Goal: Transaction & Acquisition: Purchase product/service

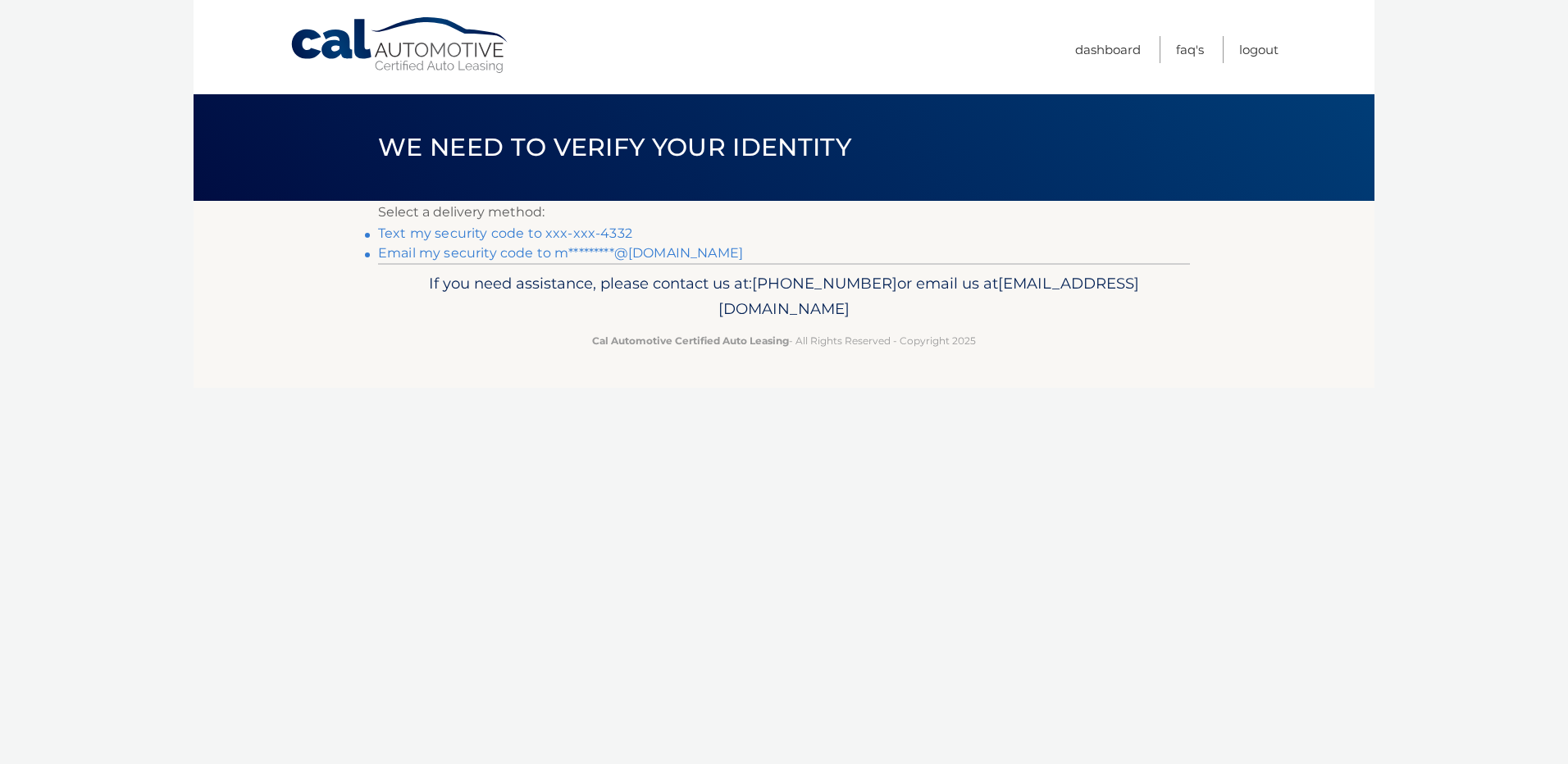
click at [469, 261] on link "Email my security code to m*********@comcast.net" at bounding box center [560, 253] width 365 height 16
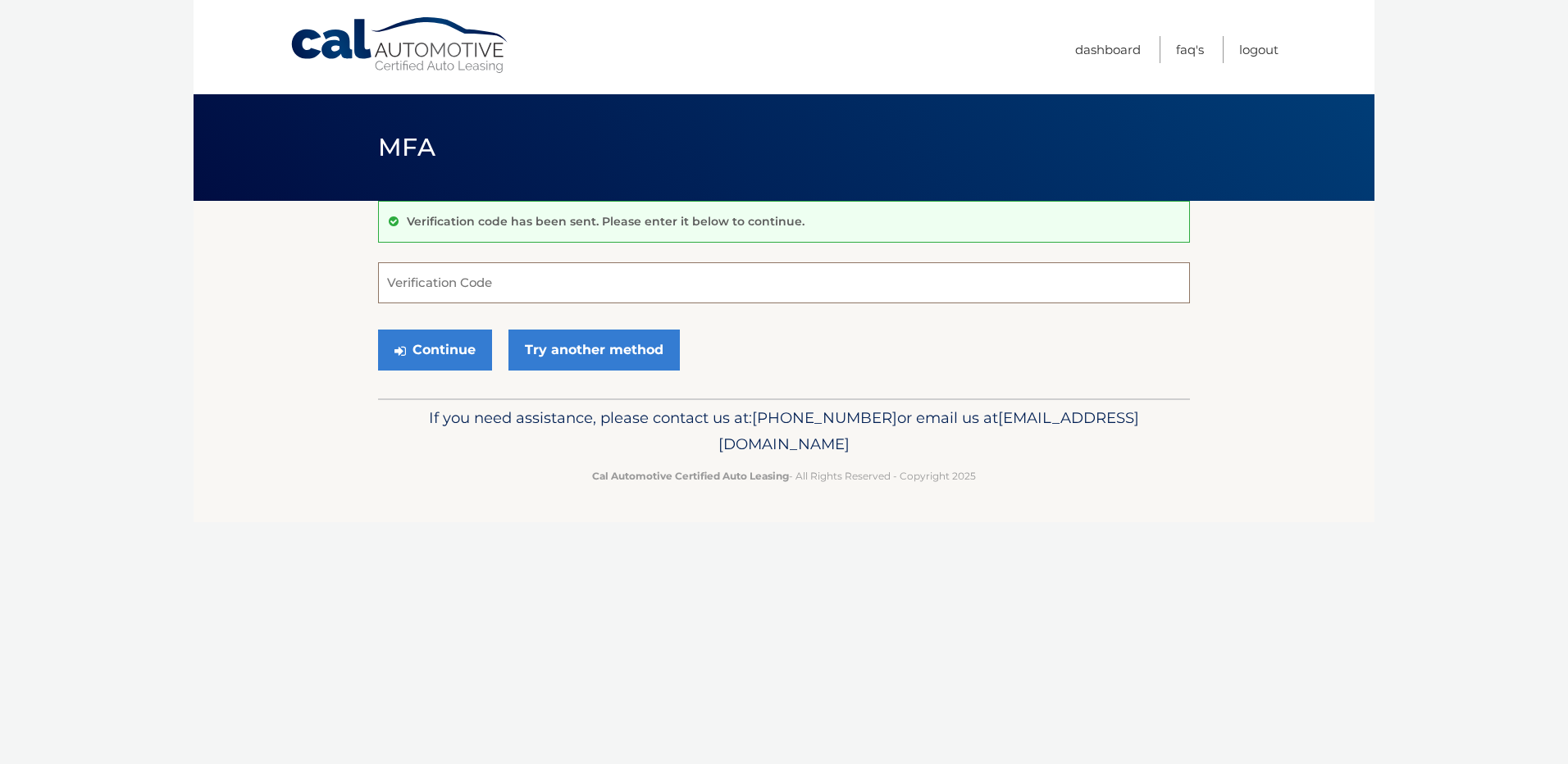
click at [411, 291] on input "Verification Code" at bounding box center [784, 283] width 812 height 41
paste input "654680"
click at [450, 371] on button "Continue" at bounding box center [435, 350] width 114 height 41
click at [448, 357] on button "Continue" at bounding box center [435, 350] width 114 height 41
type input "6"
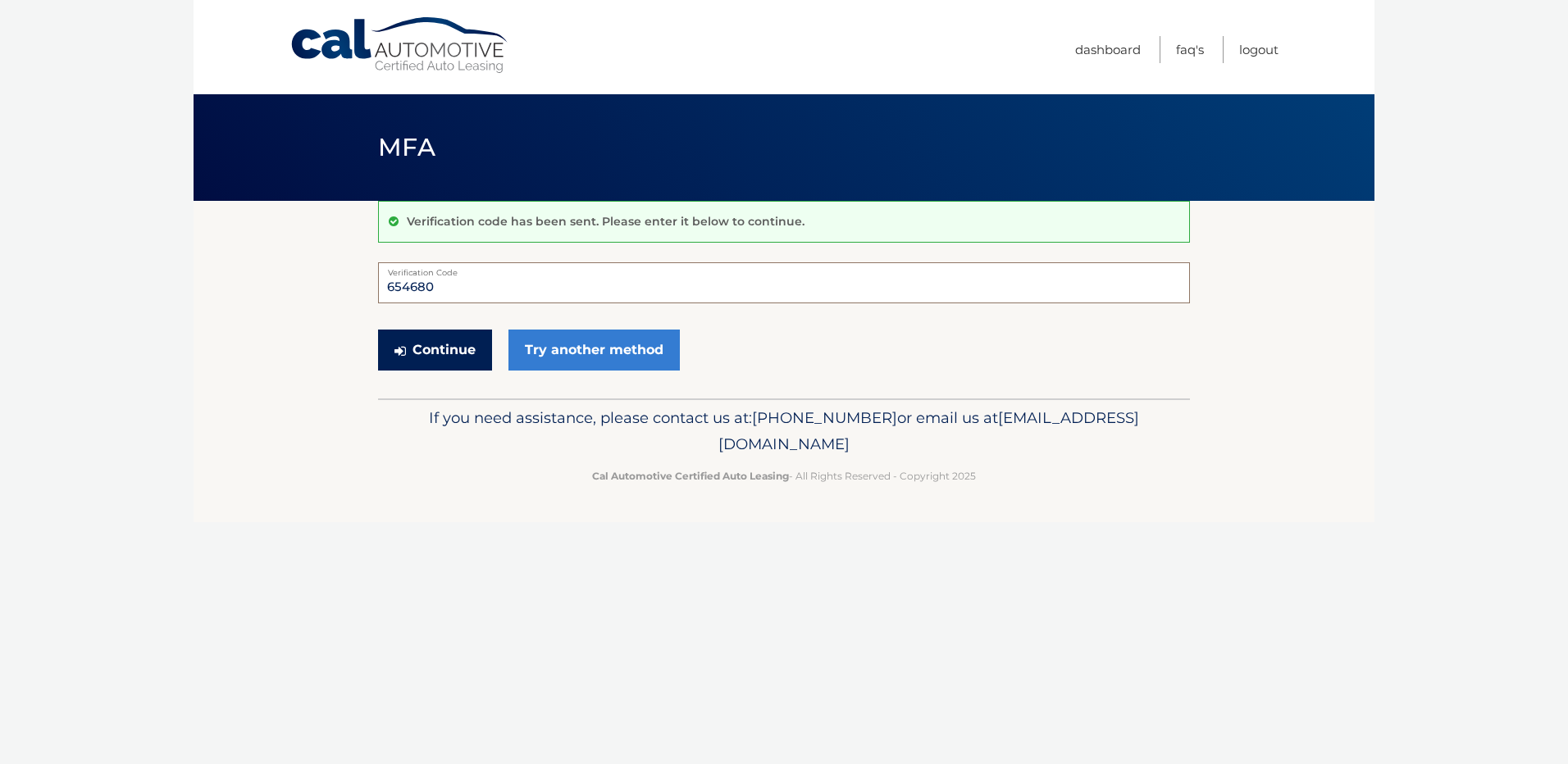
type input "654680"
click at [444, 367] on button "Continue" at bounding box center [435, 350] width 114 height 41
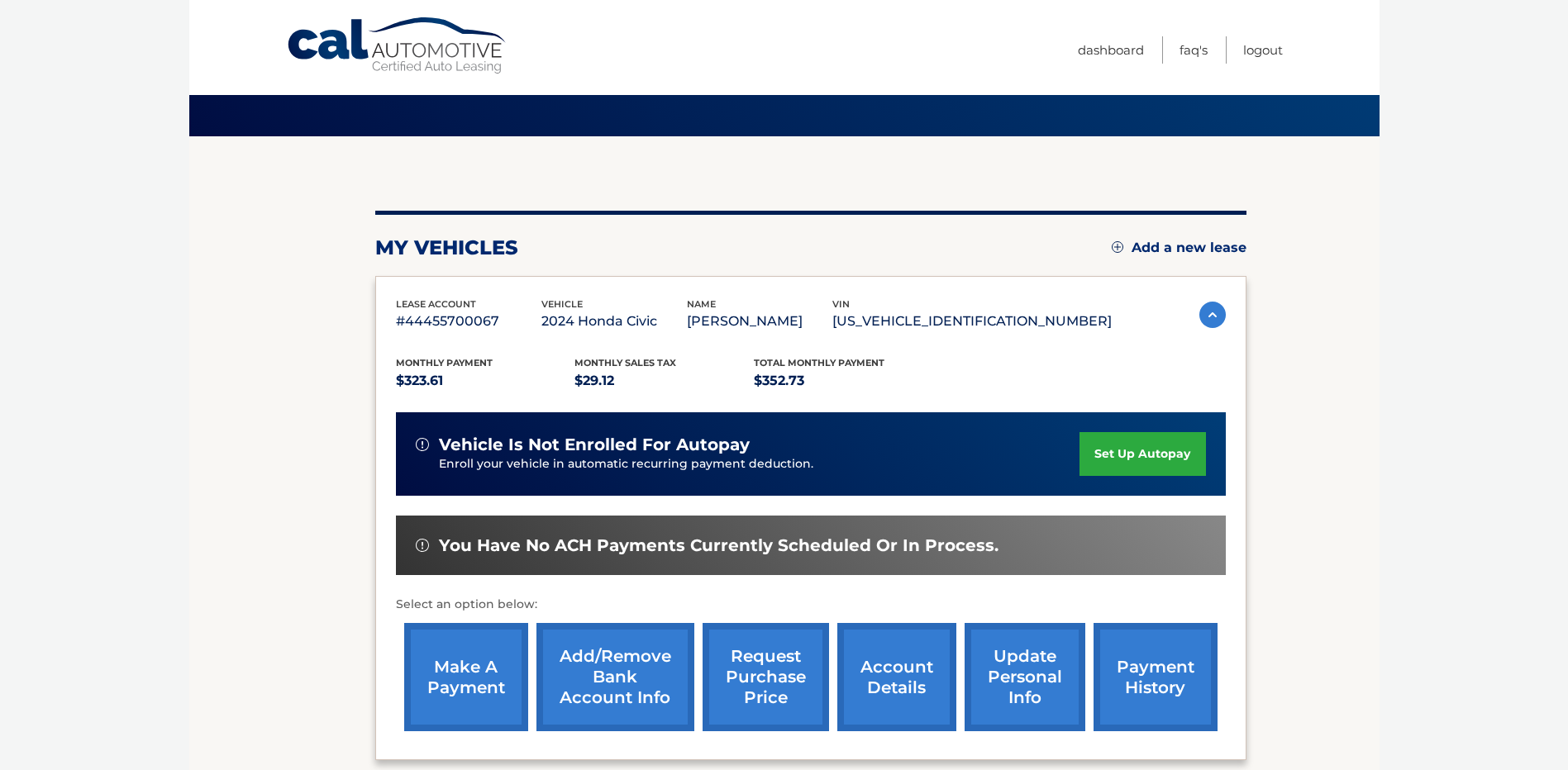
scroll to position [235, 0]
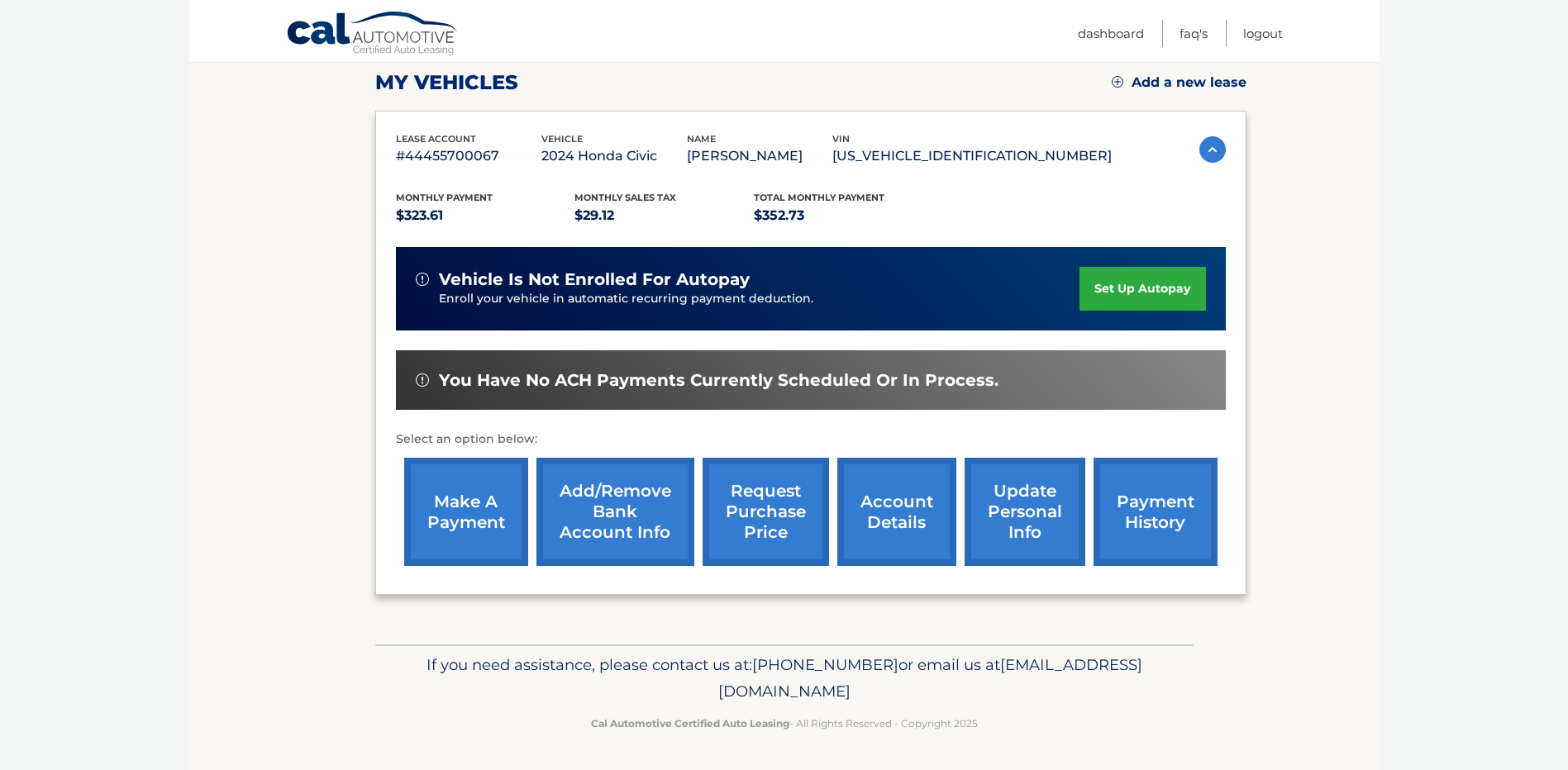
click at [474, 514] on link "make a payment" at bounding box center [466, 512] width 124 height 108
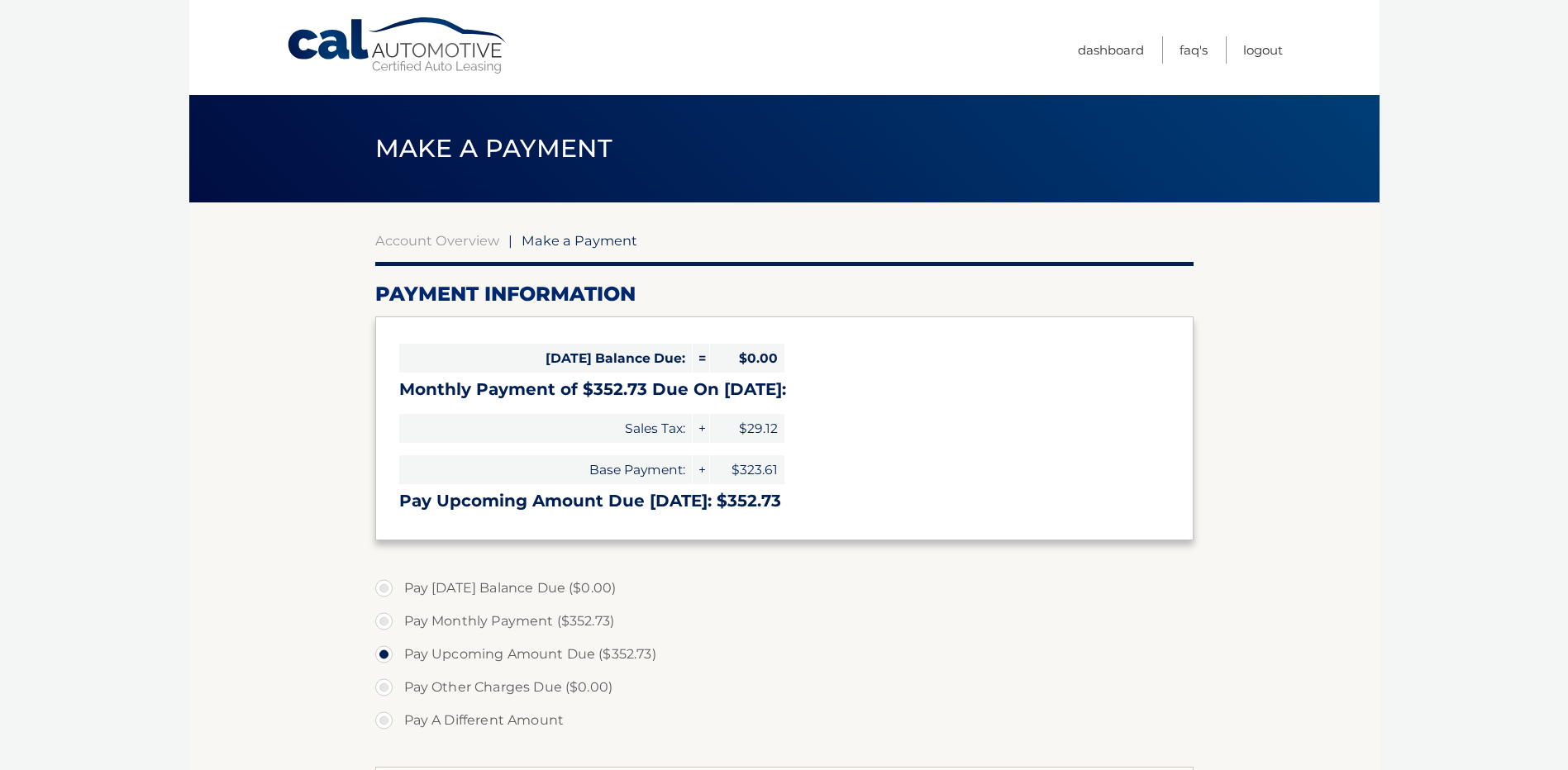
select select "MDYyZjliOGUtMjUwOS00MmE2LWJhYzYtMmRjZDM1ZGUzZjZm"
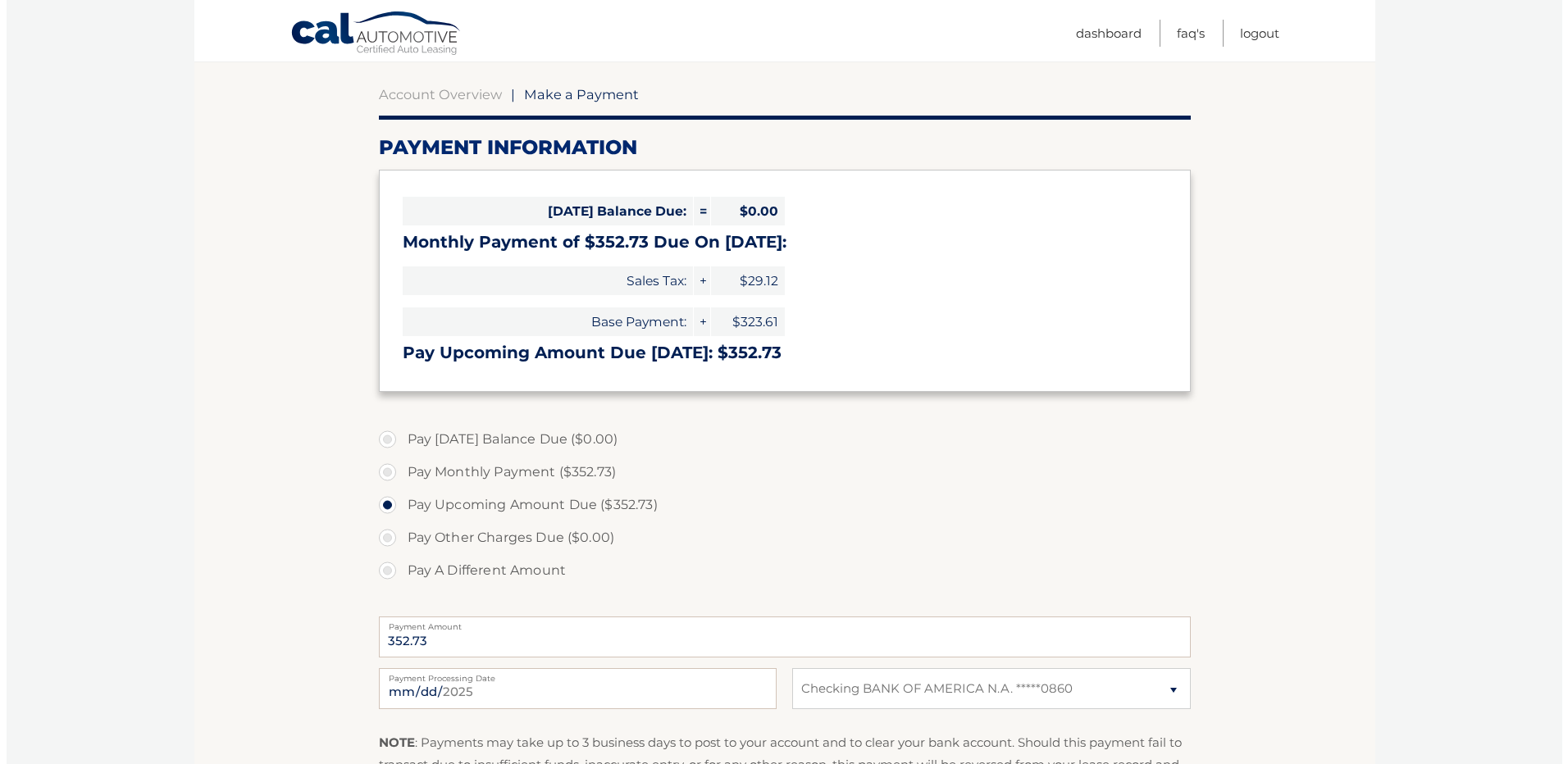
scroll to position [410, 0]
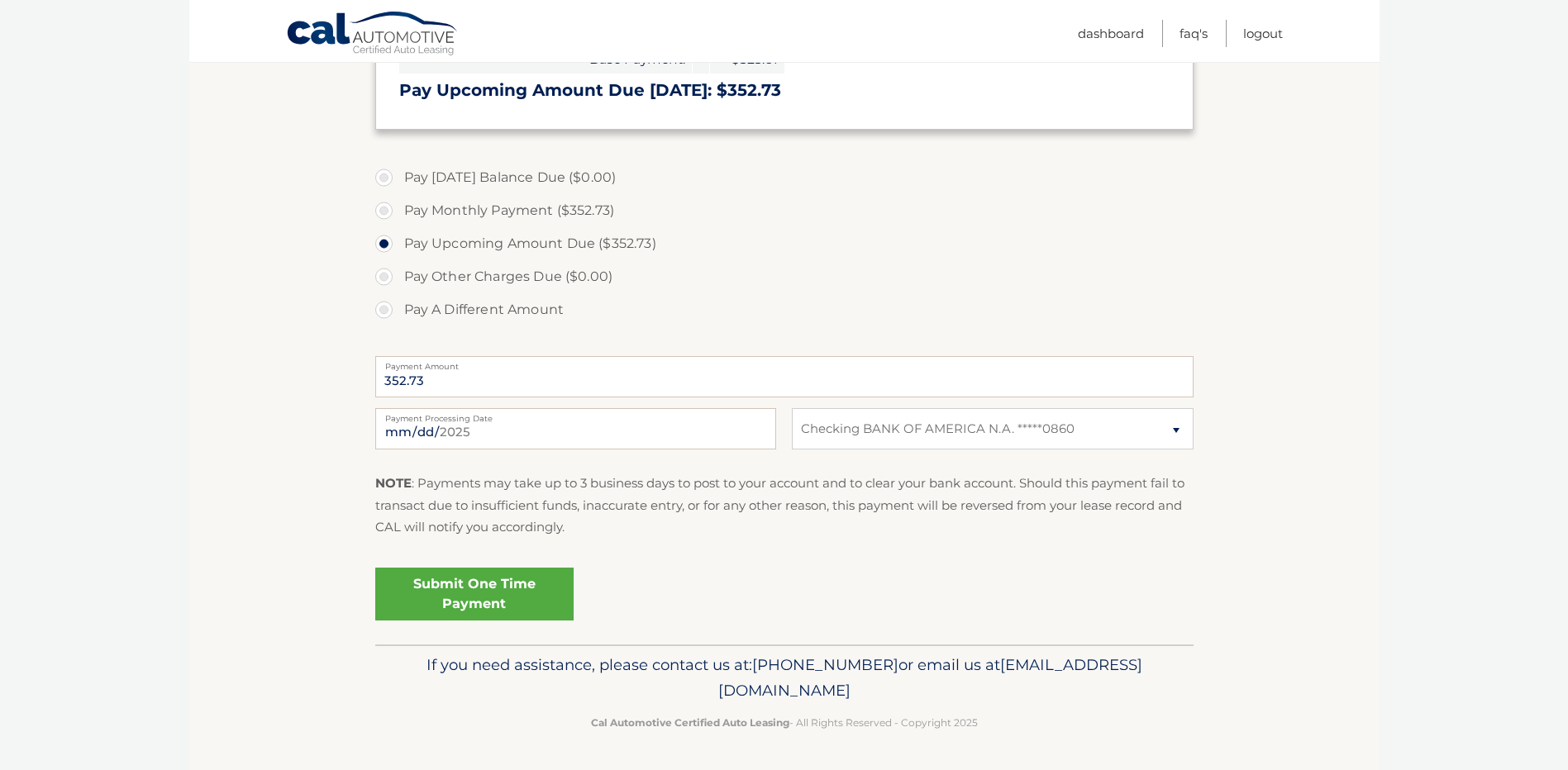
click at [498, 621] on link "Submit One Time Payment" at bounding box center [475, 594] width 199 height 53
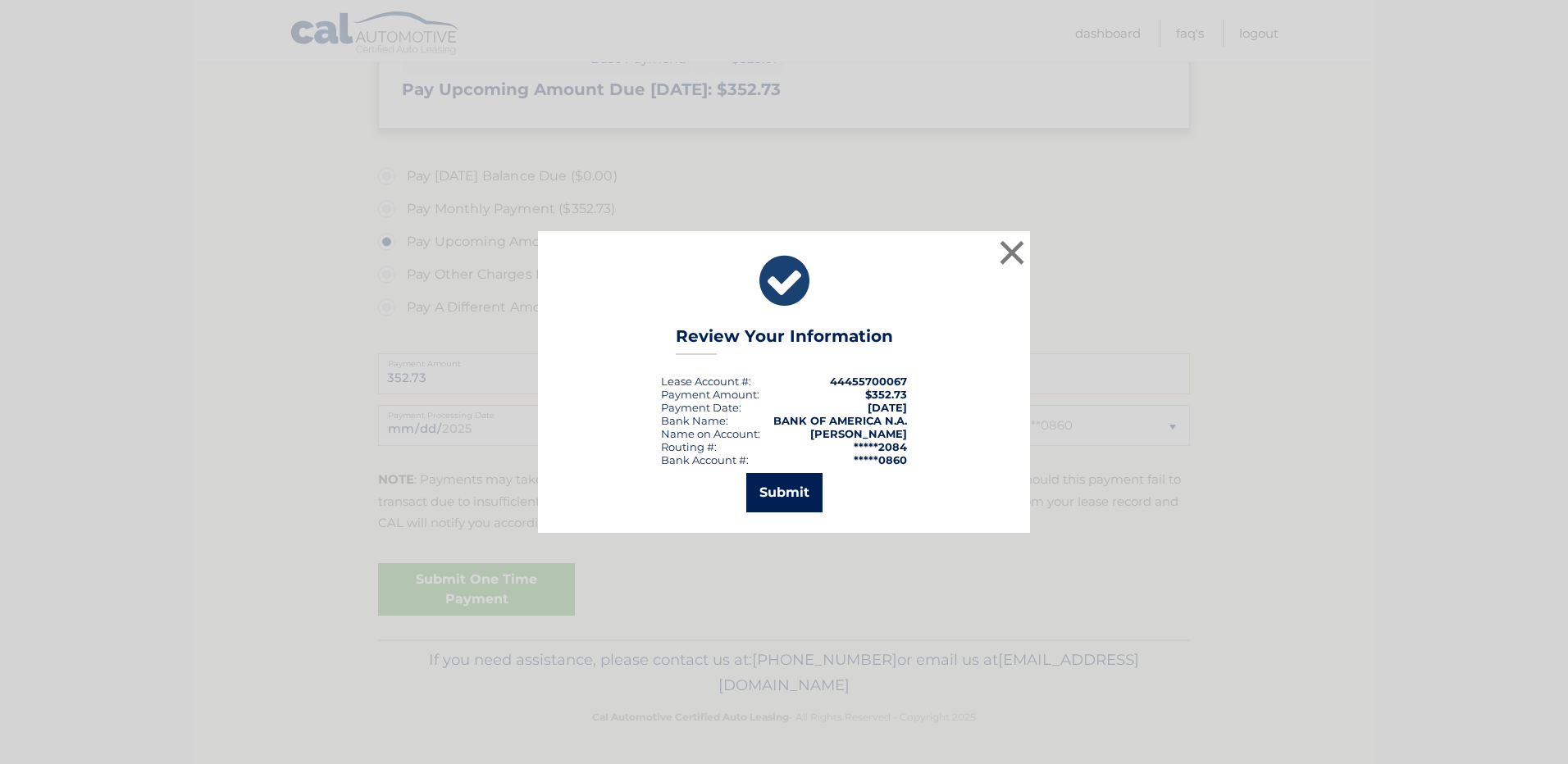
click at [783, 497] on button "Submit" at bounding box center [784, 492] width 76 height 39
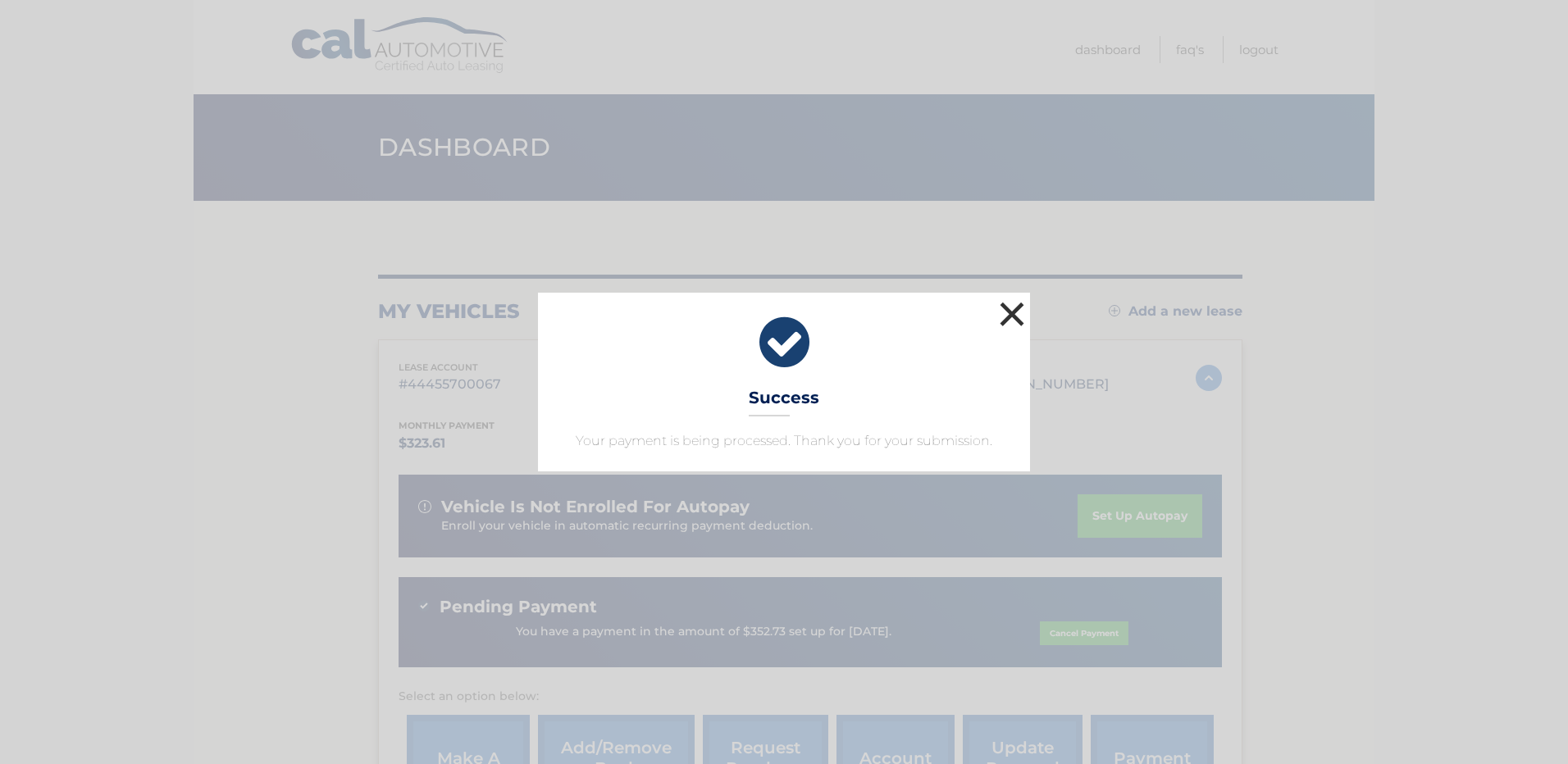
click at [1009, 297] on button "×" at bounding box center [1012, 313] width 33 height 33
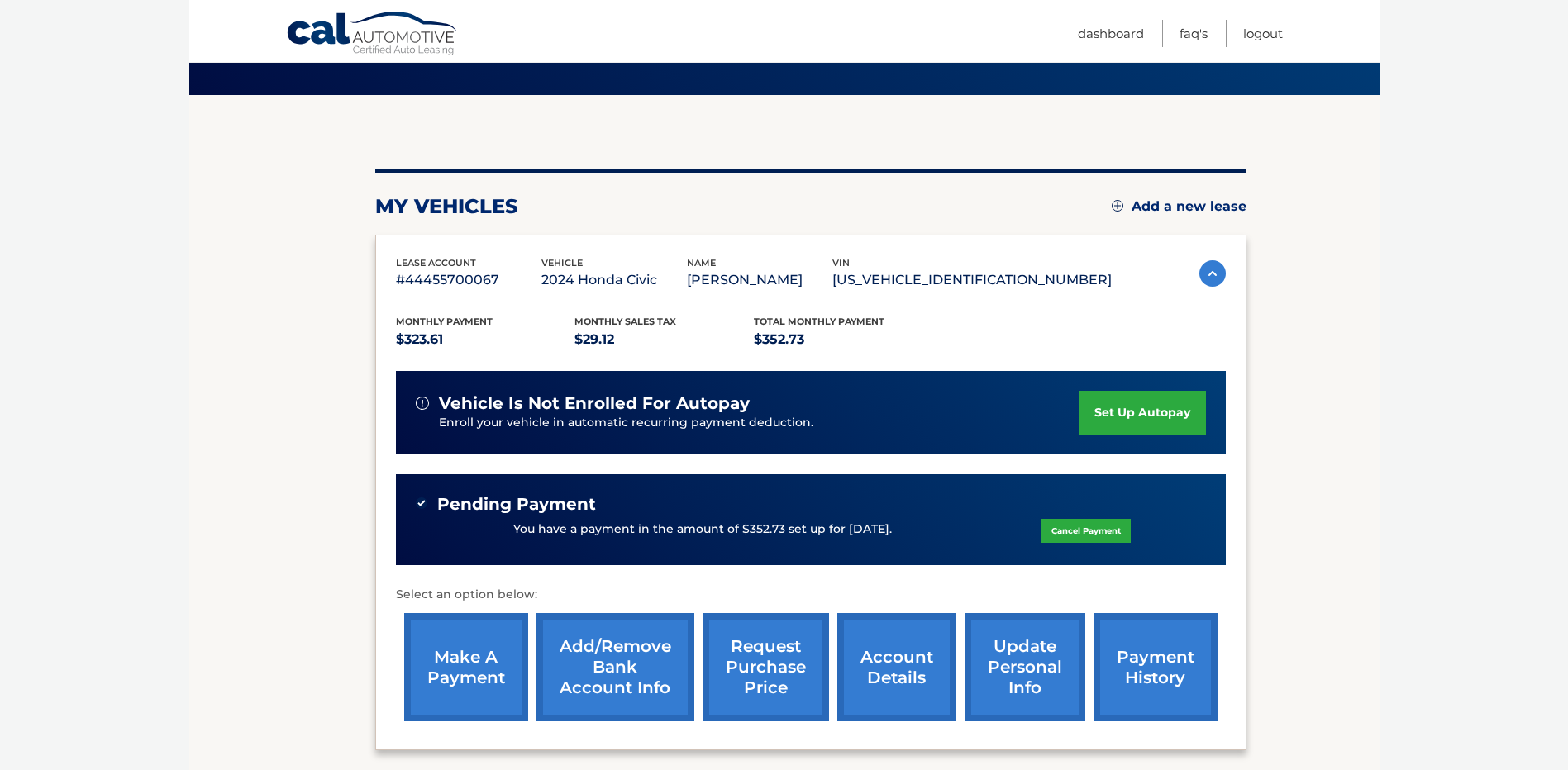
scroll to position [270, 0]
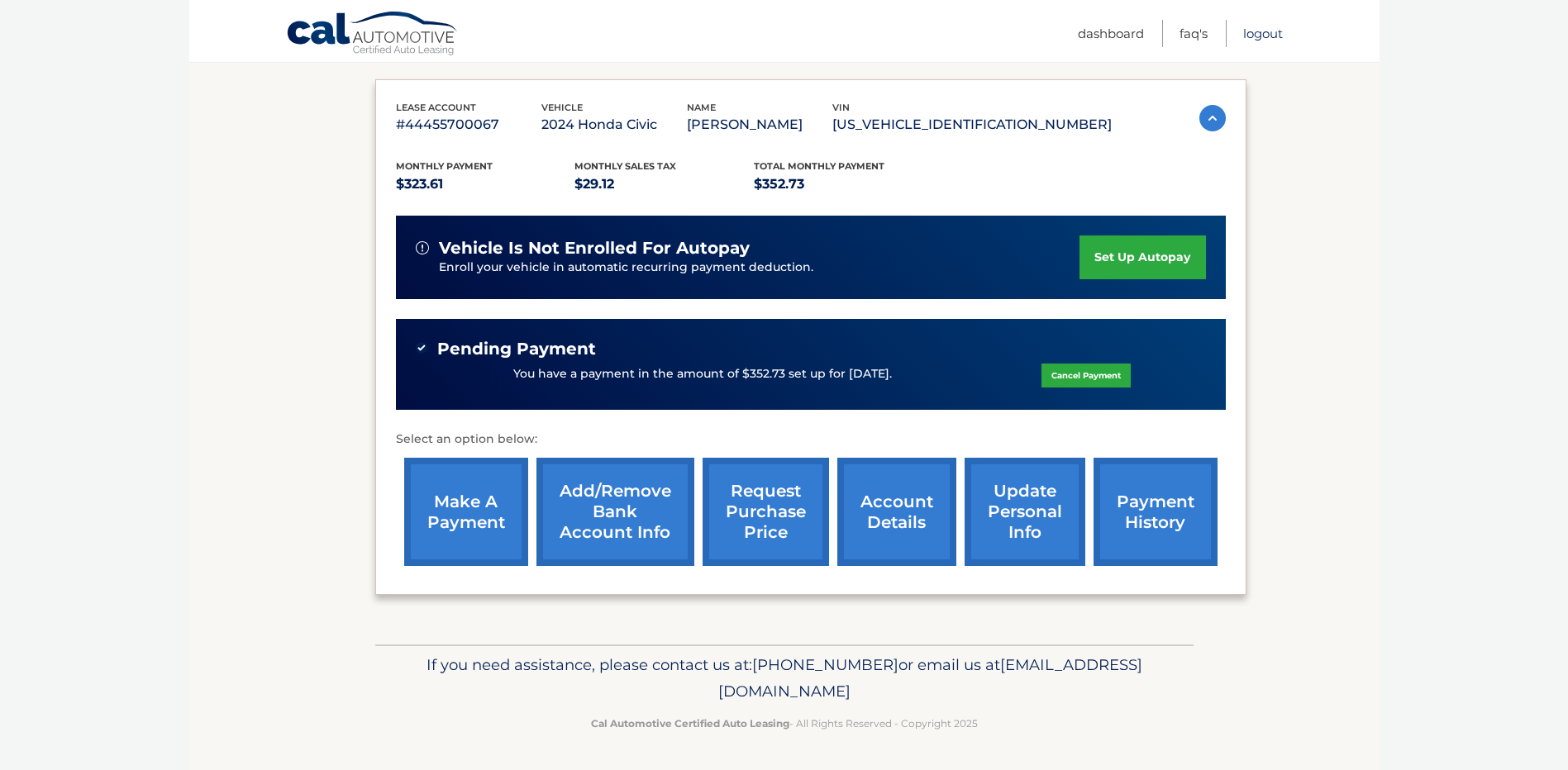
click at [1269, 30] on link "Logout" at bounding box center [1263, 33] width 39 height 27
